Goal: Task Accomplishment & Management: Complete application form

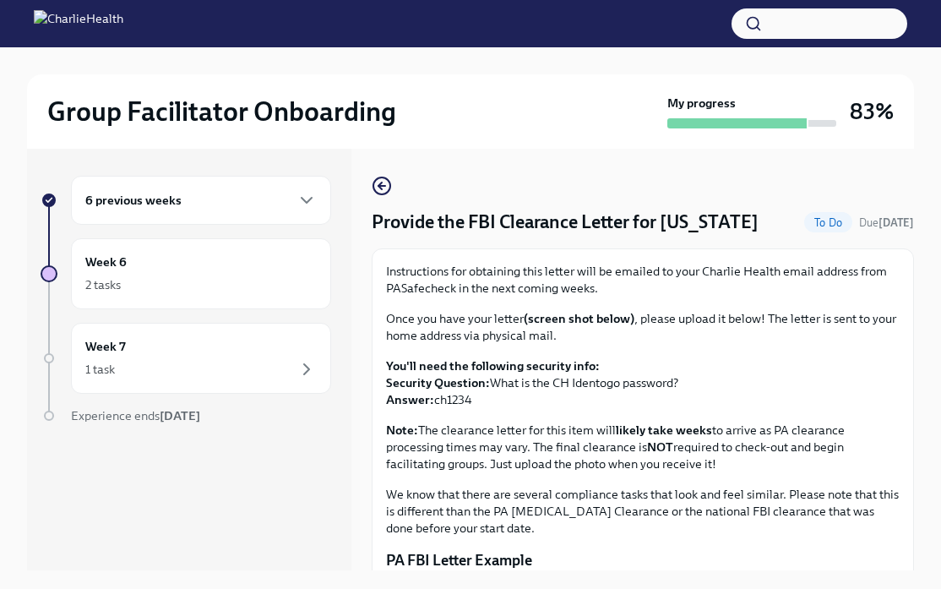
click at [231, 196] on div "6 previous weeks" at bounding box center [201, 200] width 232 height 20
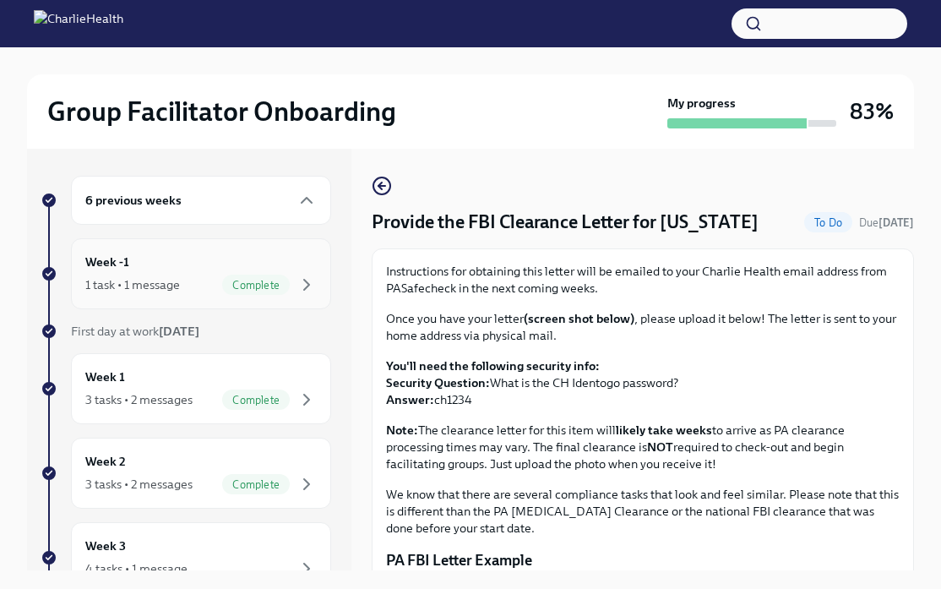
click at [195, 263] on div "Week -1 1 task • 1 message Complete" at bounding box center [201, 274] width 232 height 42
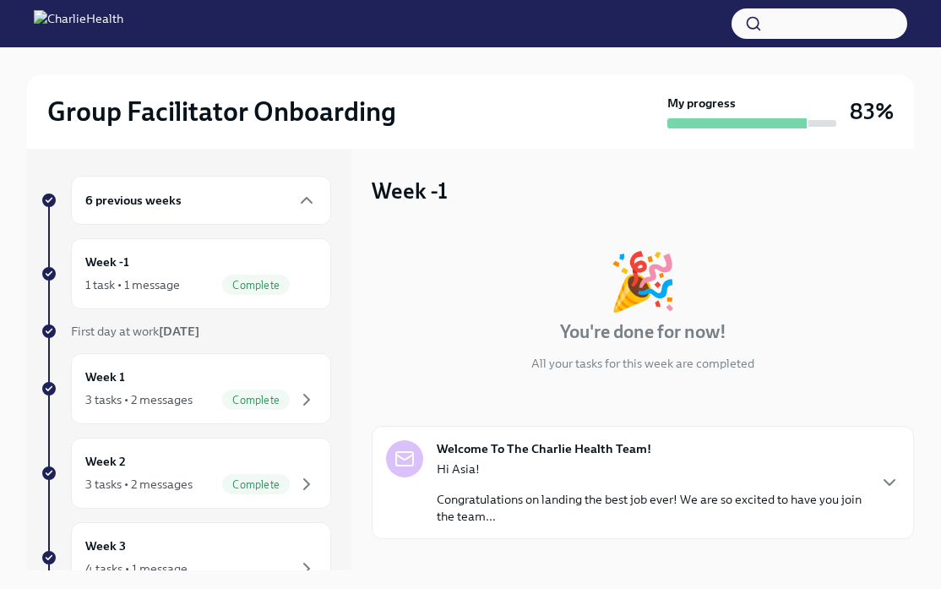
scroll to position [90, 0]
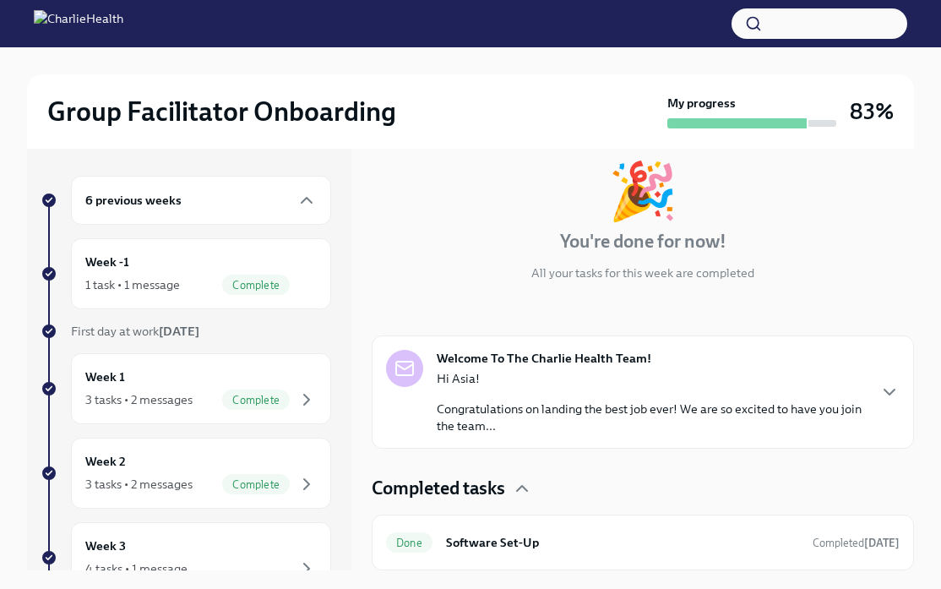
click at [676, 412] on p "Congratulations on landing the best job ever! We are so excited to have you joi…" at bounding box center [651, 418] width 429 height 34
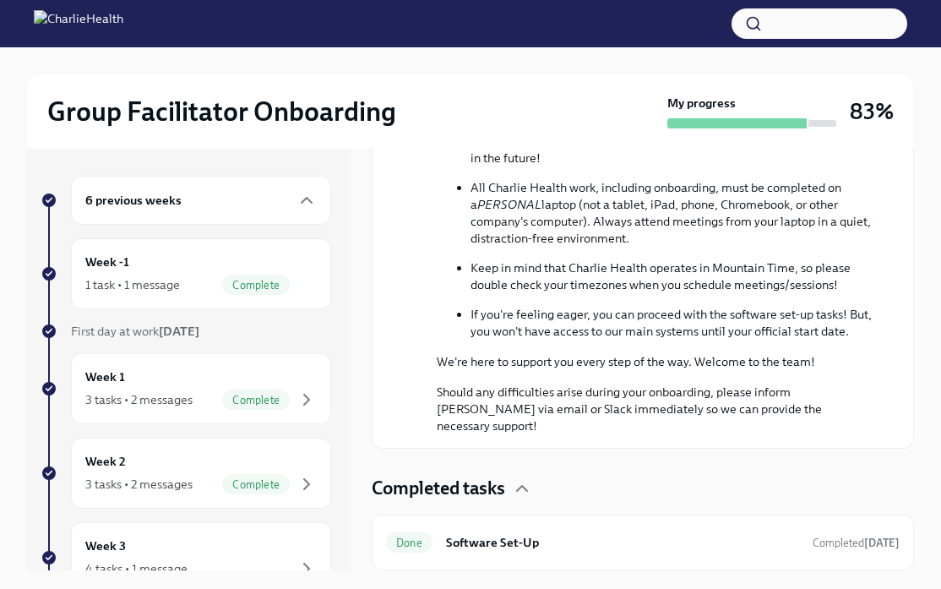
scroll to position [919, 0]
click at [600, 554] on div "Done Software Set-Up Completed [DATE]" at bounding box center [643, 542] width 514 height 27
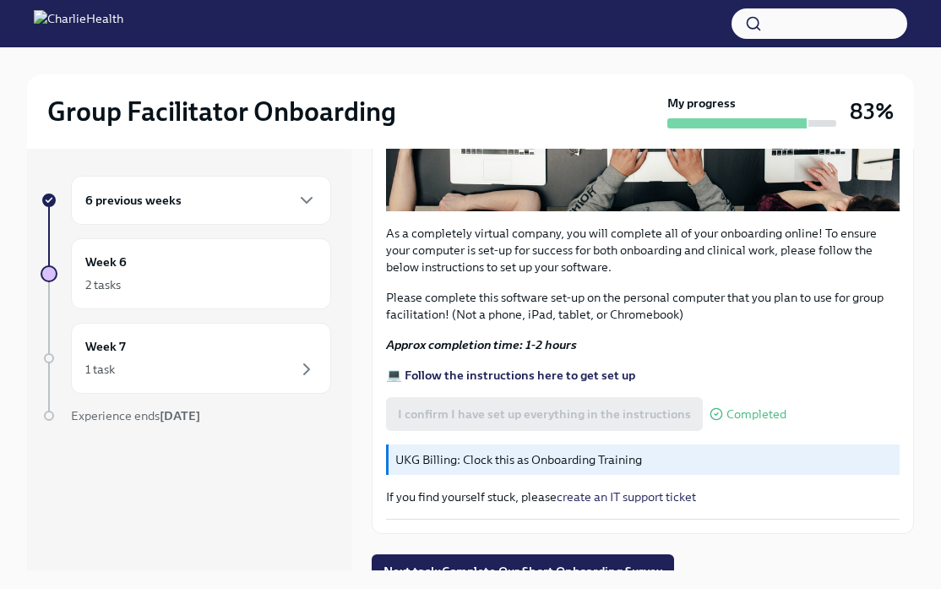
scroll to position [499, 0]
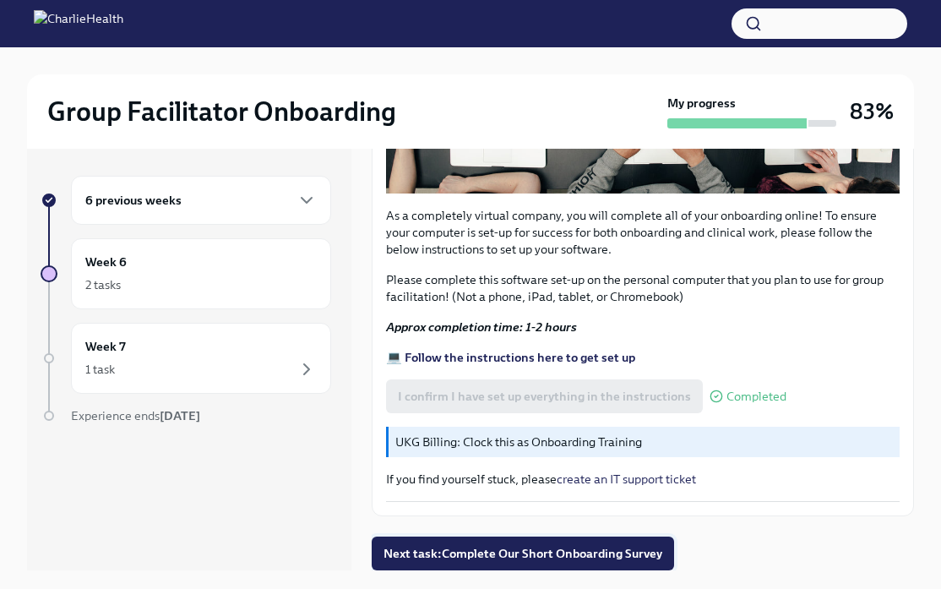
click at [601, 552] on span "Next task : Complete Our Short Onboarding Survey" at bounding box center [523, 553] width 279 height 17
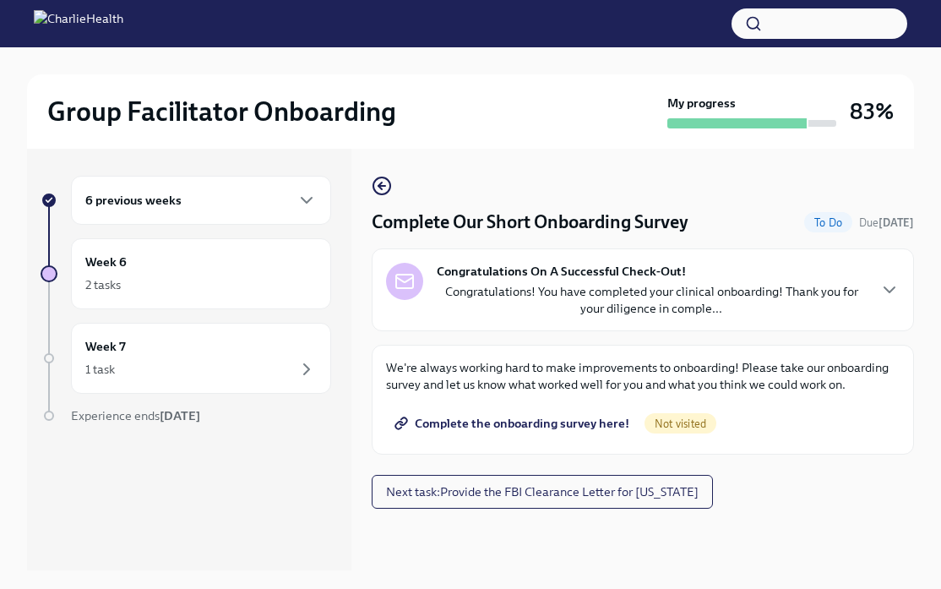
click at [215, 203] on div "6 previous weeks" at bounding box center [201, 200] width 232 height 20
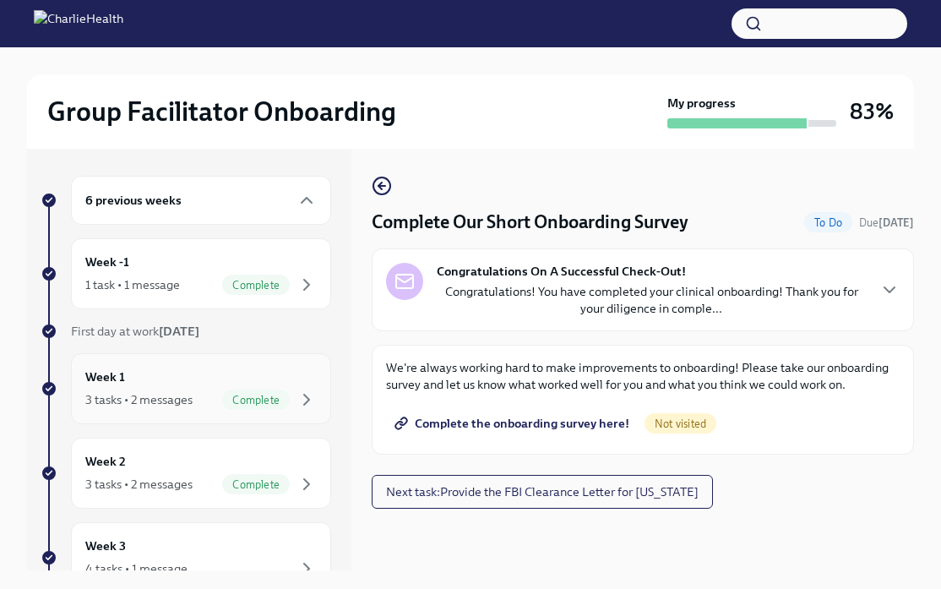
click at [173, 380] on div "Week 1 3 tasks • 2 messages Complete" at bounding box center [201, 389] width 232 height 42
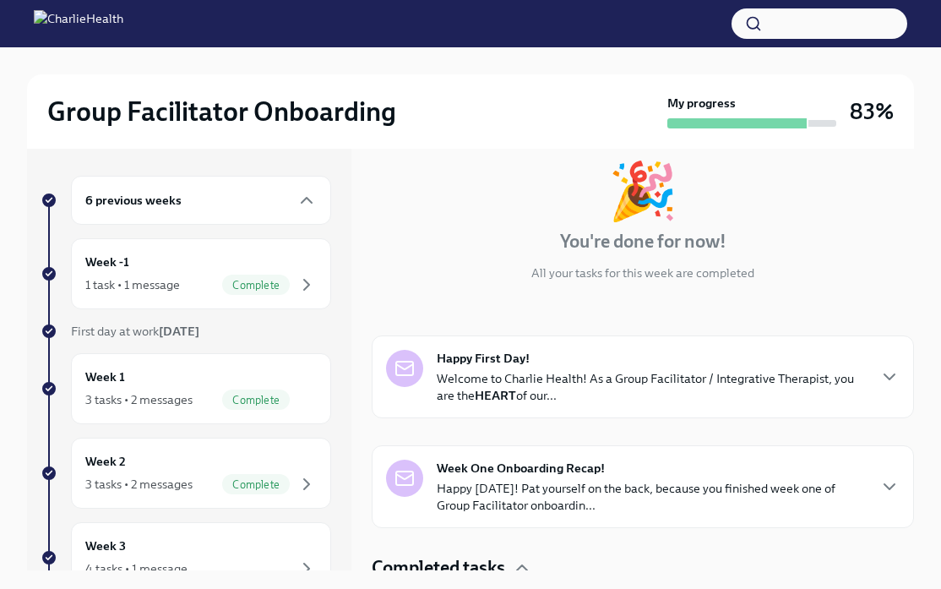
scroll to position [102, 0]
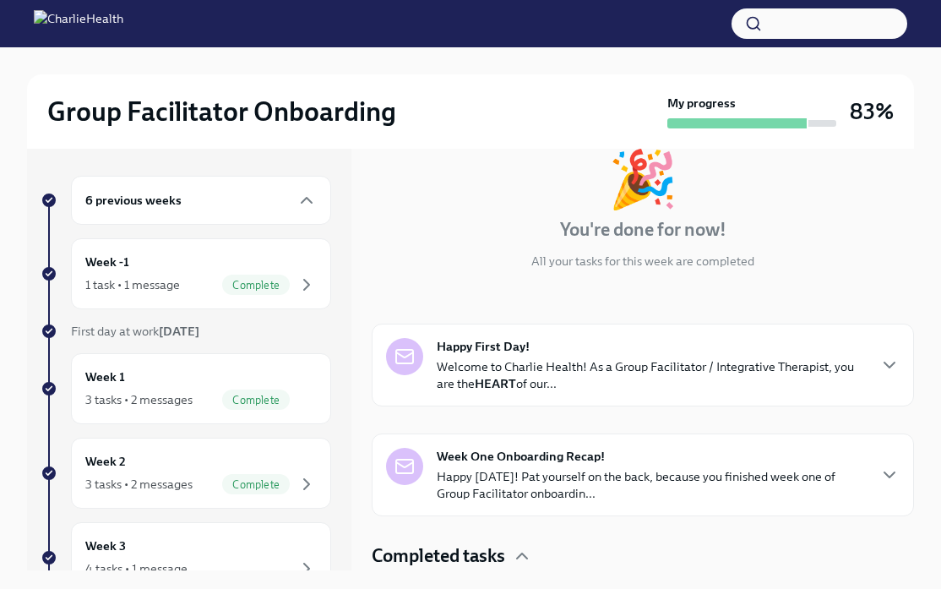
click at [717, 384] on p "Welcome to Charlie Health! As a Group Facilitator / Integrative Therapist, you …" at bounding box center [651, 375] width 429 height 34
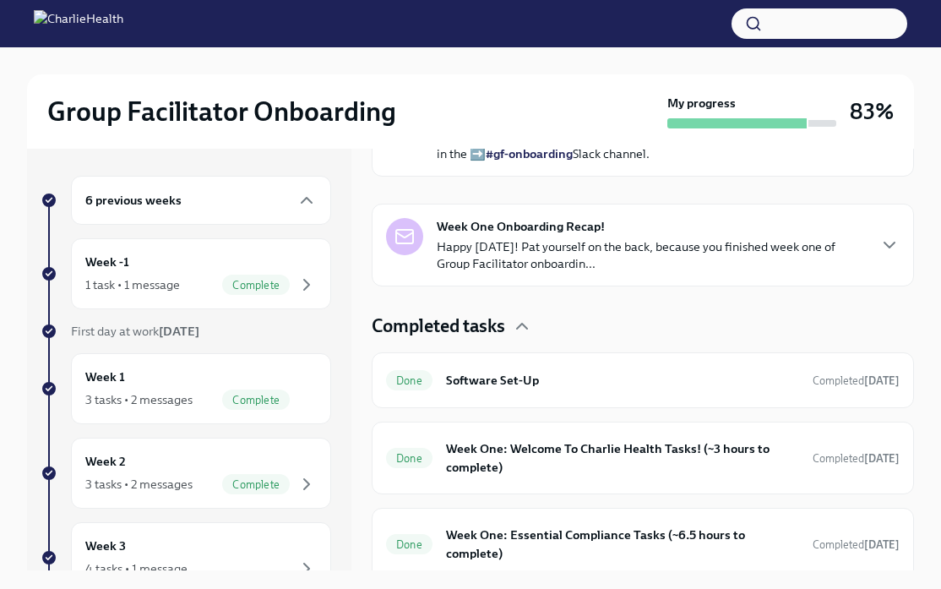
scroll to position [817, 0]
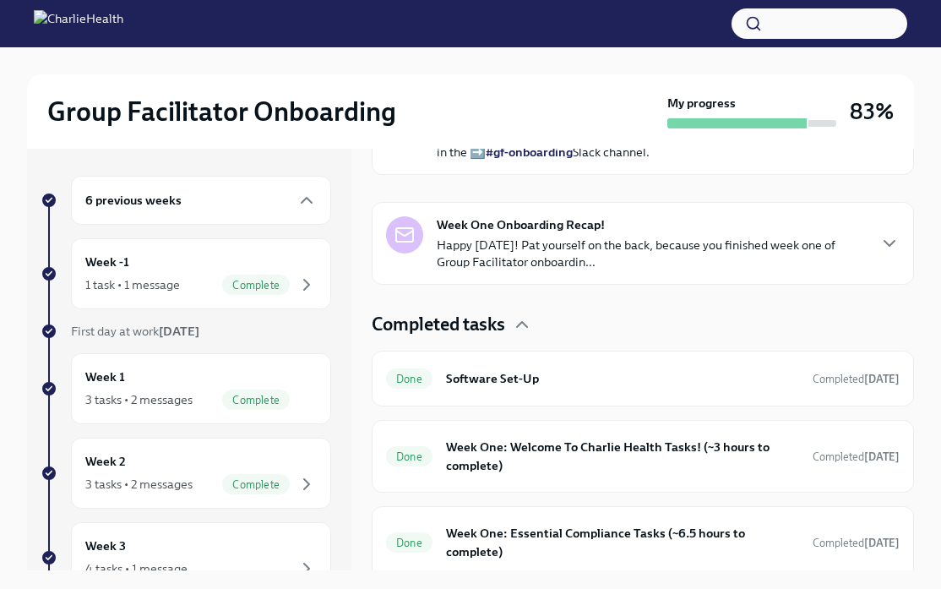
click at [815, 31] on button "button" at bounding box center [820, 23] width 176 height 30
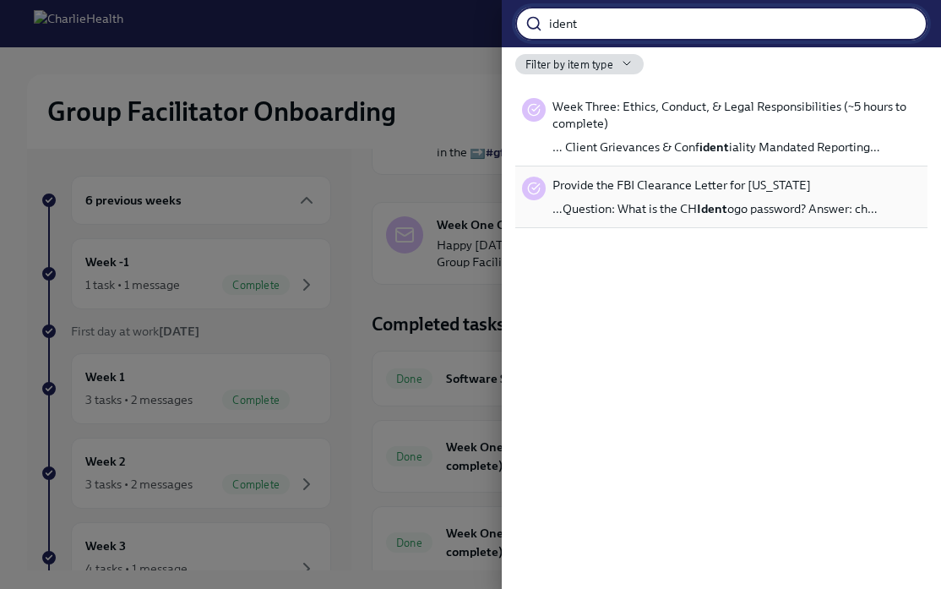
type input "ident"
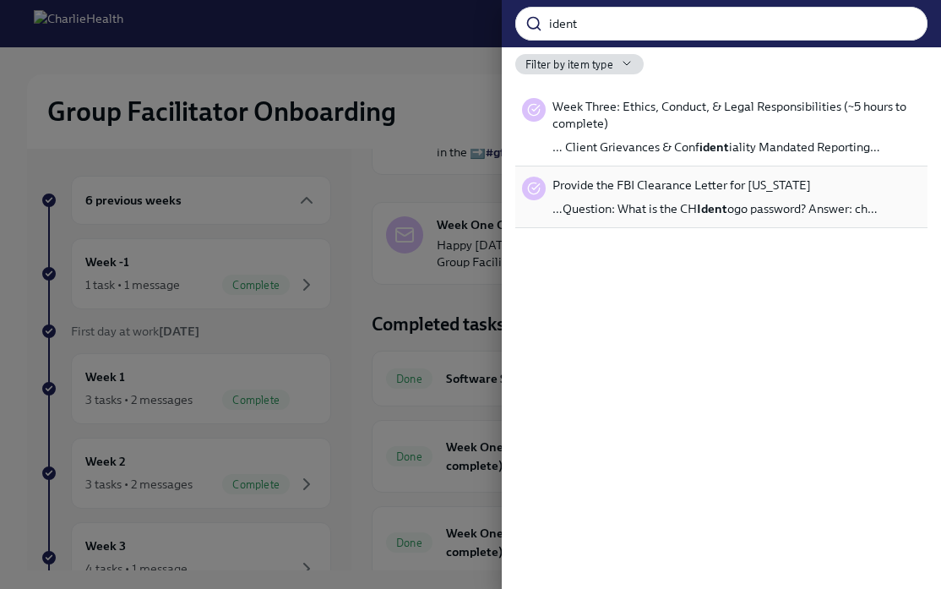
click at [843, 194] on div "Provide the FBI Clearance Letter for [US_STATE] …Question: What is the CH Ident…" at bounding box center [715, 197] width 325 height 41
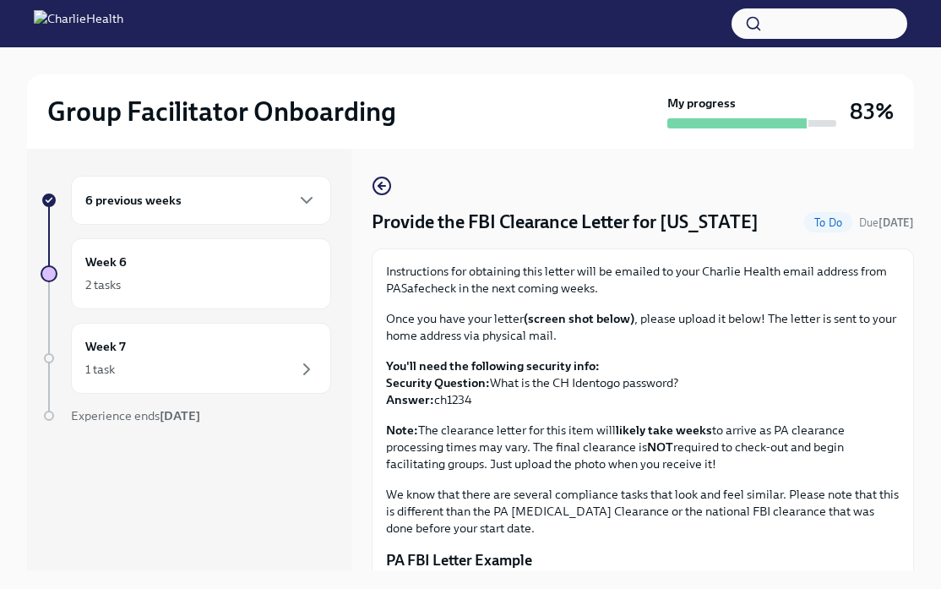
click at [464, 400] on p "You'll need the following security info: Security Question: What is the CH Iden…" at bounding box center [643, 382] width 514 height 51
copy p "ch1234"
click at [194, 363] on div "1 task" at bounding box center [201, 369] width 232 height 20
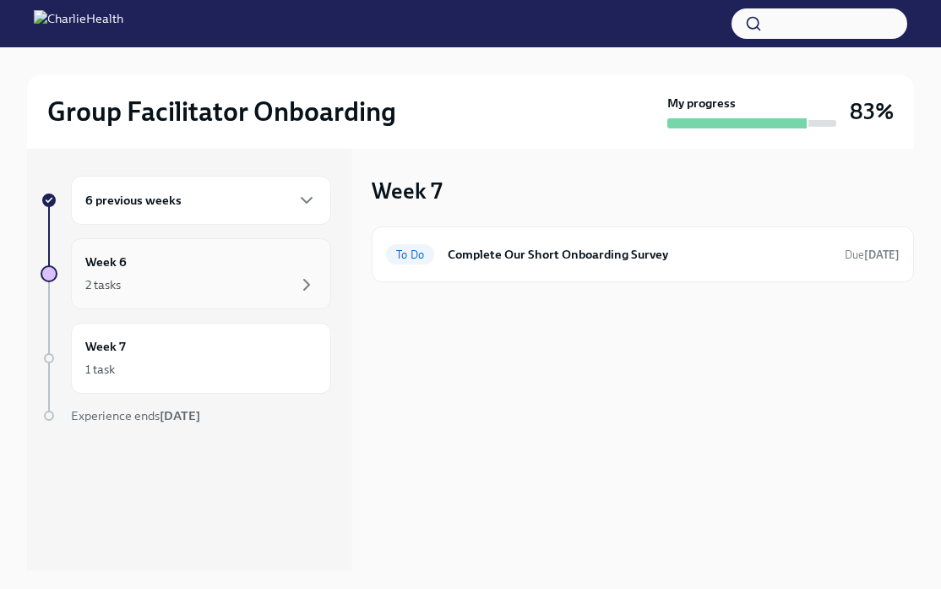
click at [184, 296] on div "Week 6 2 tasks" at bounding box center [201, 273] width 260 height 71
click at [510, 270] on div "To Do Provide the FBI Clearance Letter for [US_STATE] Due [DATE]" at bounding box center [643, 254] width 543 height 56
click at [581, 255] on h6 "Provide the FBI Clearance Letter for [US_STATE]" at bounding box center [640, 254] width 384 height 19
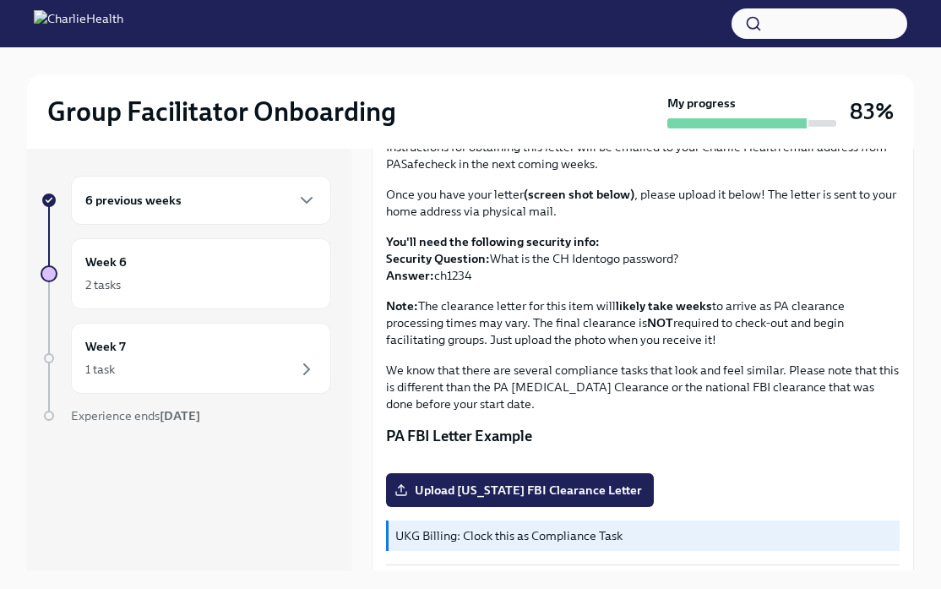
scroll to position [304, 0]
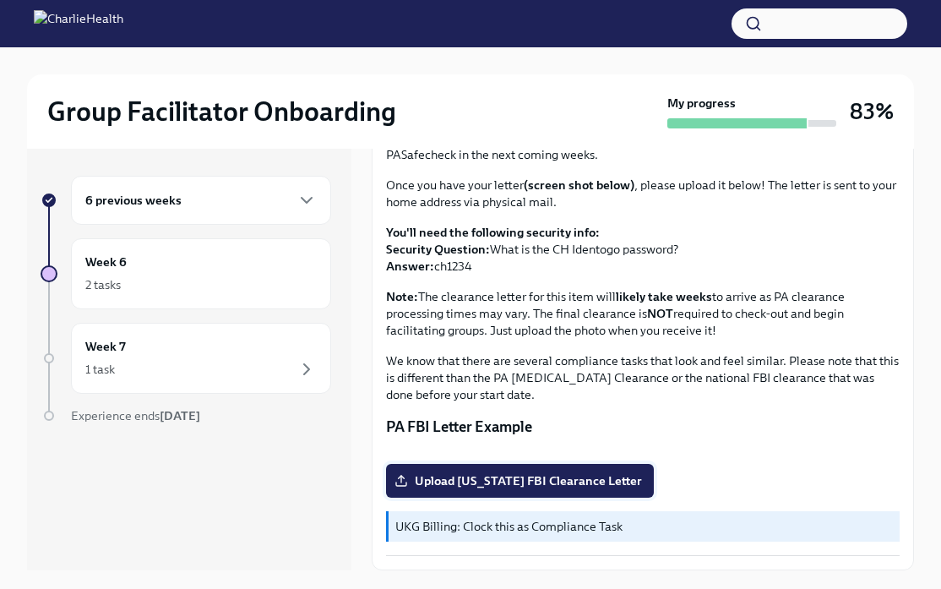
click at [531, 483] on span "Upload [US_STATE] FBI Clearance Letter" at bounding box center [520, 480] width 244 height 17
click at [0, 0] on input "Upload [US_STATE] FBI Clearance Letter" at bounding box center [0, 0] width 0 height 0
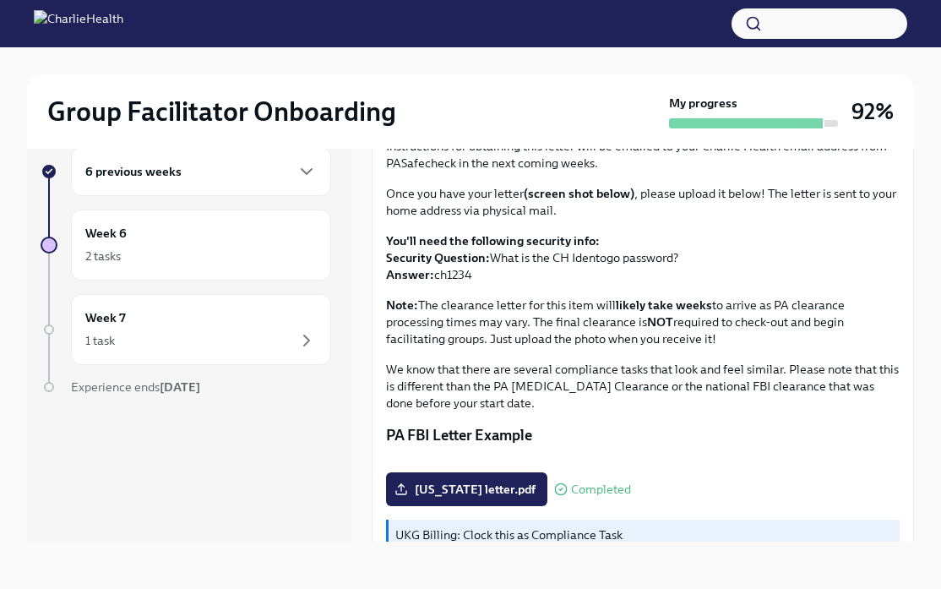
scroll to position [95, 0]
click at [248, 339] on div "1 task" at bounding box center [201, 340] width 232 height 20
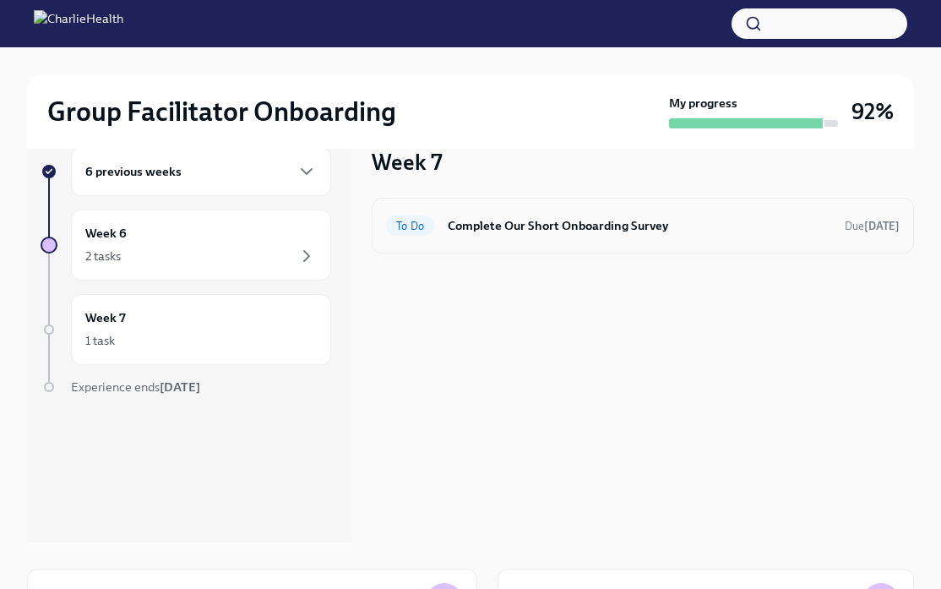
click at [473, 220] on h6 "Complete Our Short Onboarding Survey" at bounding box center [640, 225] width 384 height 19
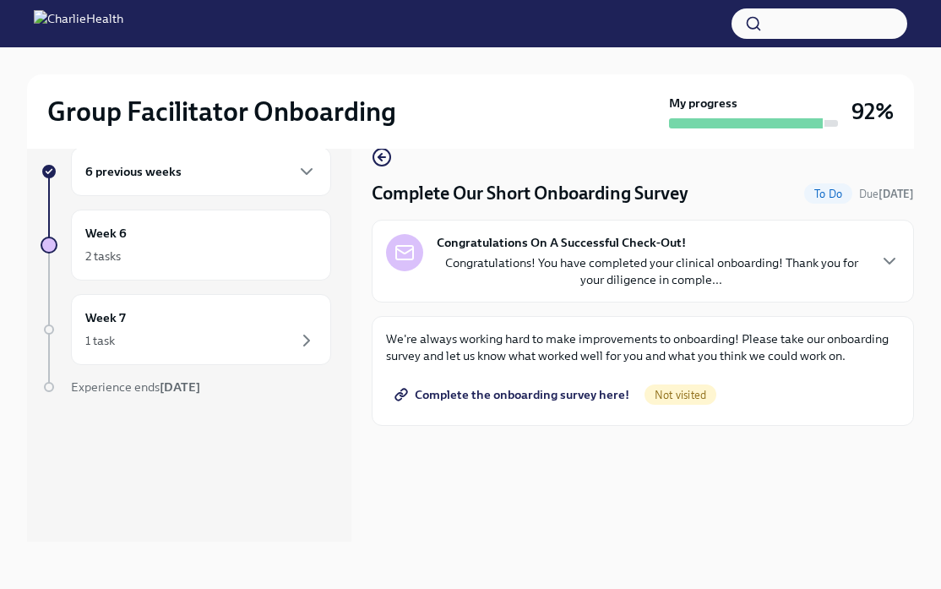
click at [630, 270] on p "Congratulations! You have completed your clinical onboarding! Thank you for you…" at bounding box center [651, 271] width 429 height 34
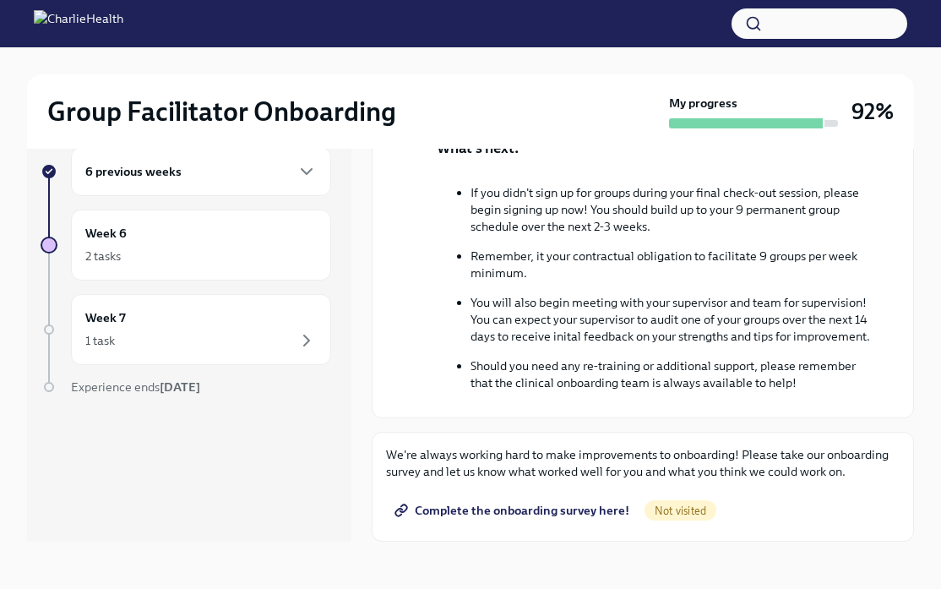
scroll to position [462, 0]
click at [542, 515] on span "Complete the onboarding survey here!" at bounding box center [514, 510] width 232 height 17
